Goal: Task Accomplishment & Management: Use online tool/utility

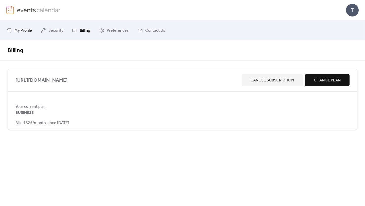
click at [21, 28] on span "My Profile" at bounding box center [22, 31] width 17 height 8
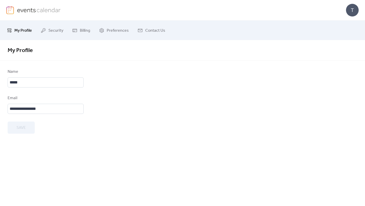
click at [24, 14] on div "T" at bounding box center [182, 10] width 352 height 20
click at [12, 12] on img at bounding box center [10, 10] width 8 height 8
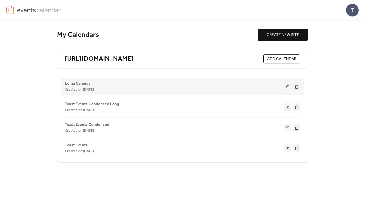
click at [165, 77] on div "Luma Calendar Created on [DATE]" at bounding box center [182, 86] width 235 height 20
click at [284, 85] on div "Luma Calendar Created on [DATE]" at bounding box center [174, 86] width 219 height 12
click at [284, 85] on button at bounding box center [287, 87] width 7 height 8
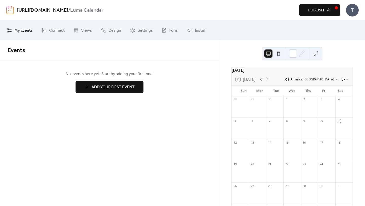
click at [134, 81] on button "Add Your First Event" at bounding box center [110, 87] width 68 height 12
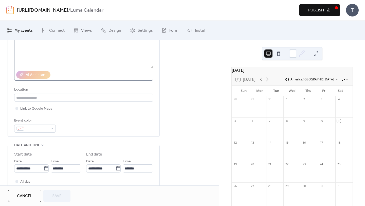
scroll to position [75, 0]
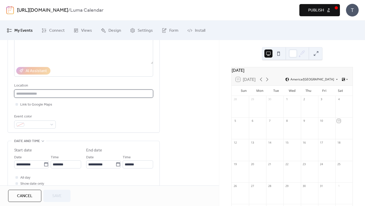
click at [111, 94] on input "text" at bounding box center [83, 93] width 139 height 8
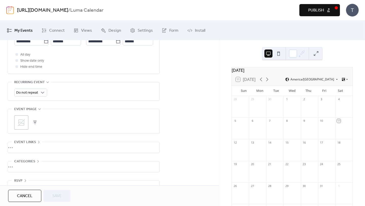
scroll to position [210, 0]
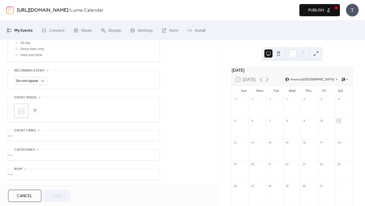
click at [55, 134] on div "•••" at bounding box center [84, 135] width 152 height 11
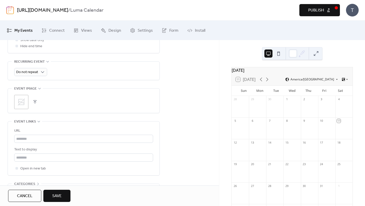
scroll to position [253, 0]
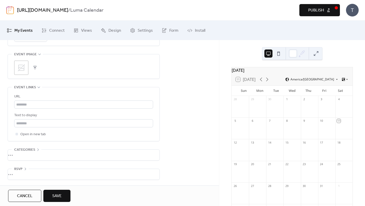
click at [34, 154] on div "•••" at bounding box center [84, 155] width 152 height 11
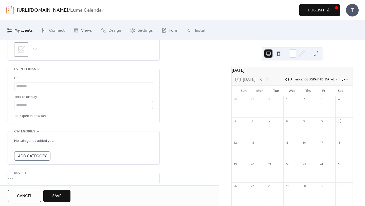
scroll to position [275, 0]
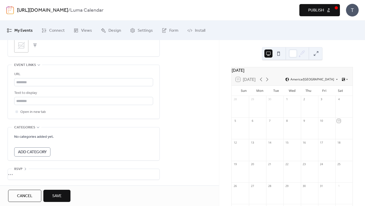
click at [30, 171] on div "•••" at bounding box center [84, 174] width 152 height 11
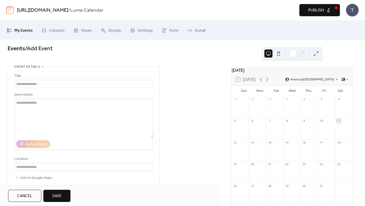
scroll to position [0, 0]
